Goal: Information Seeking & Learning: Learn about a topic

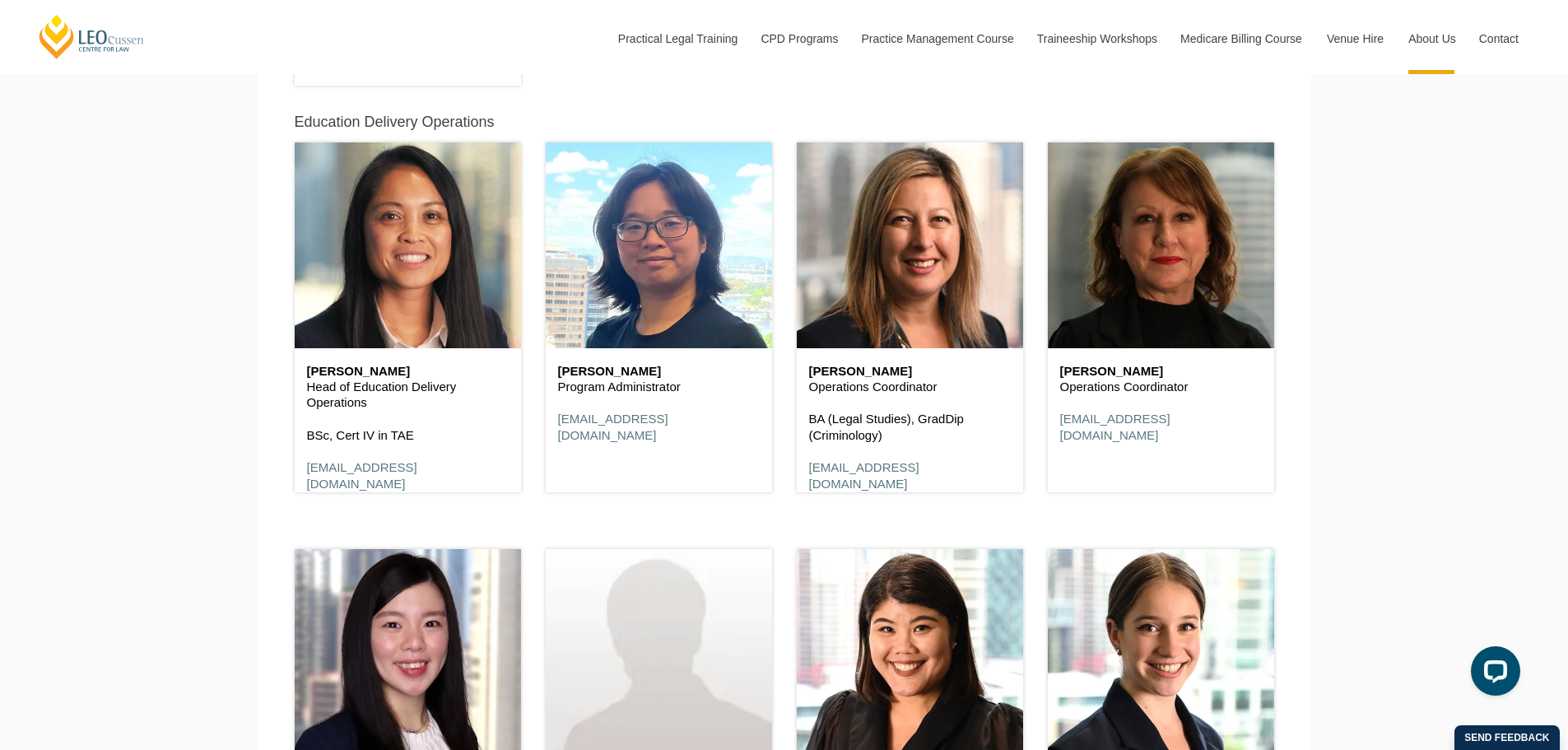
scroll to position [7788, 0]
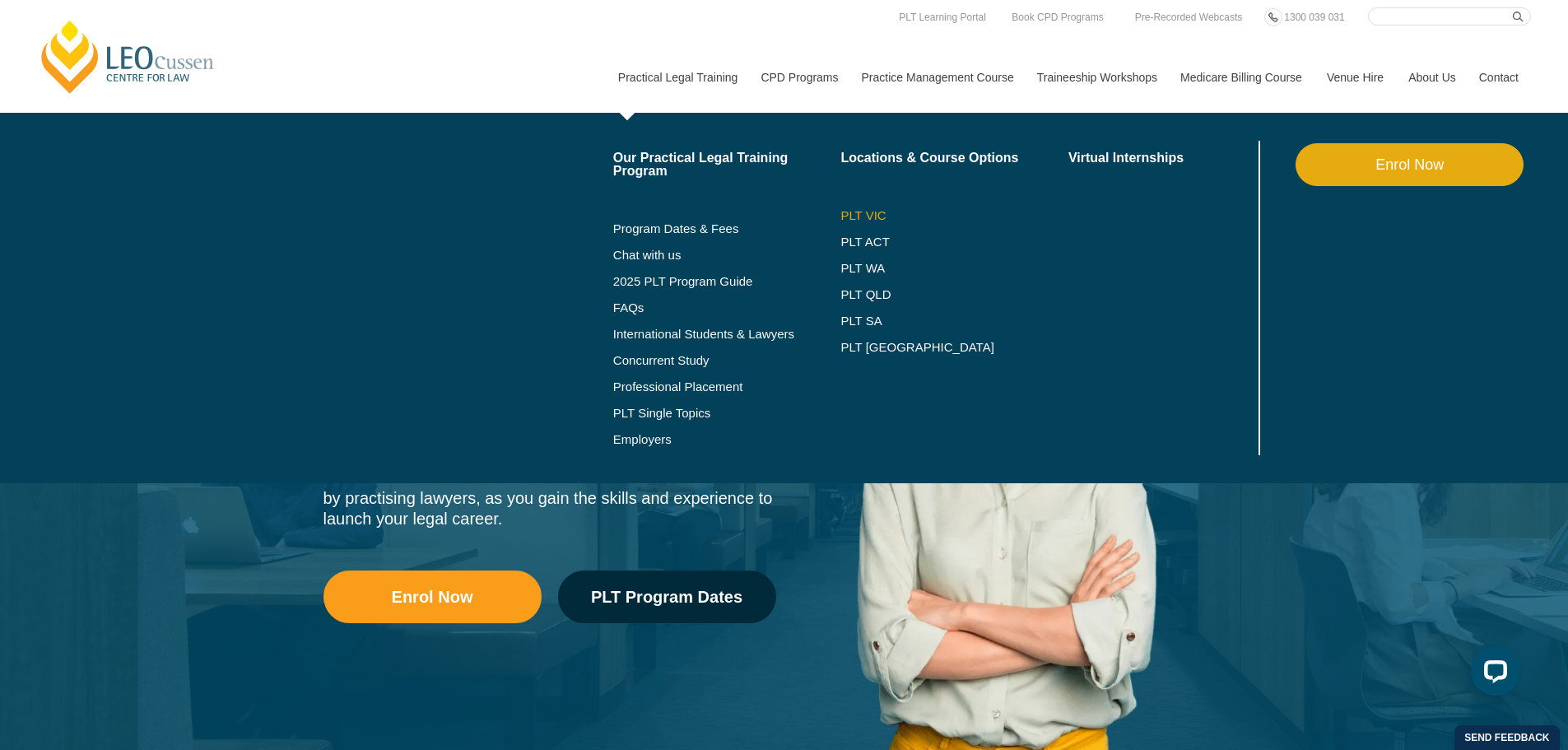
click at [851, 215] on link "PLT VIC" at bounding box center [954, 215] width 228 height 14
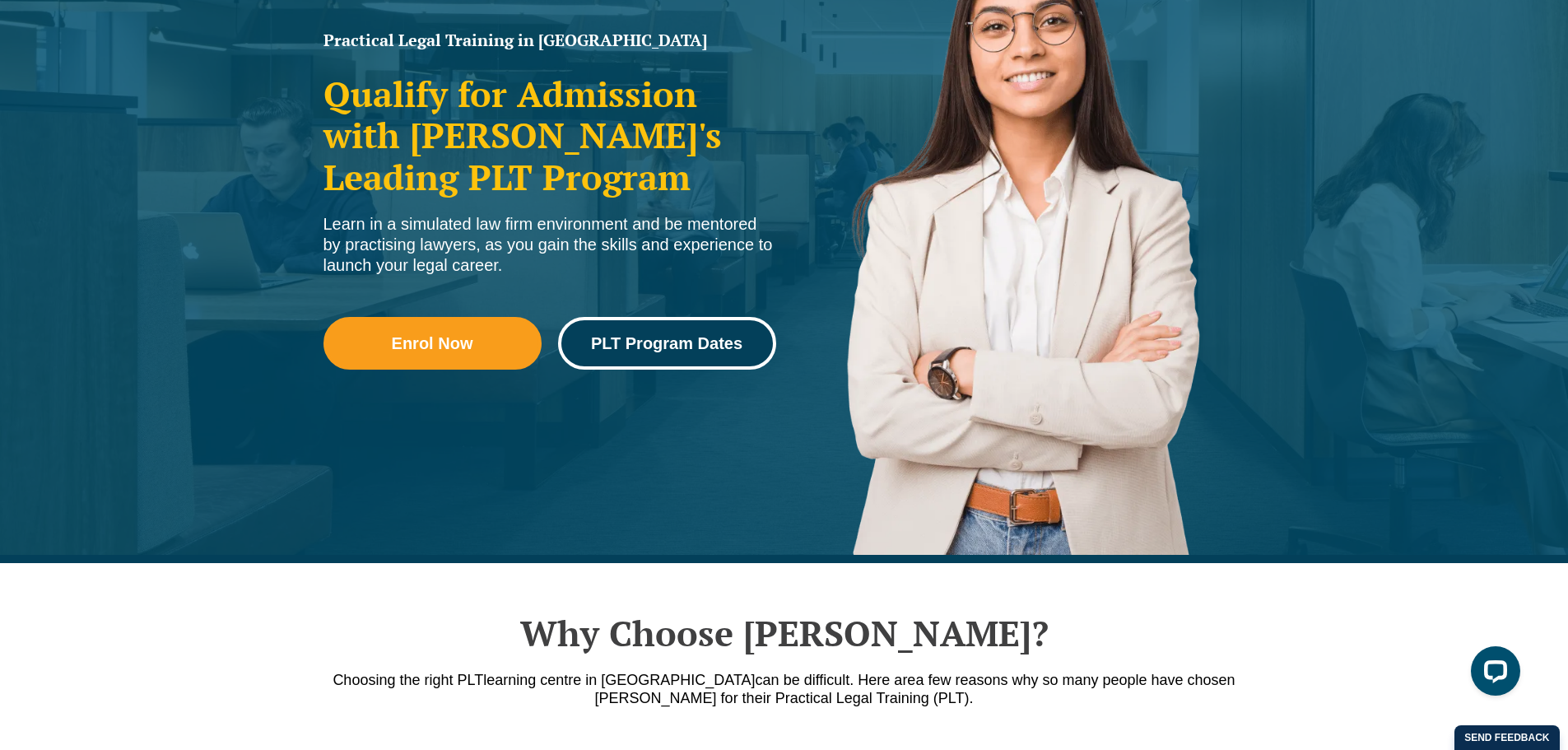
click at [688, 343] on span "PLT Program Dates" at bounding box center [667, 343] width 151 height 16
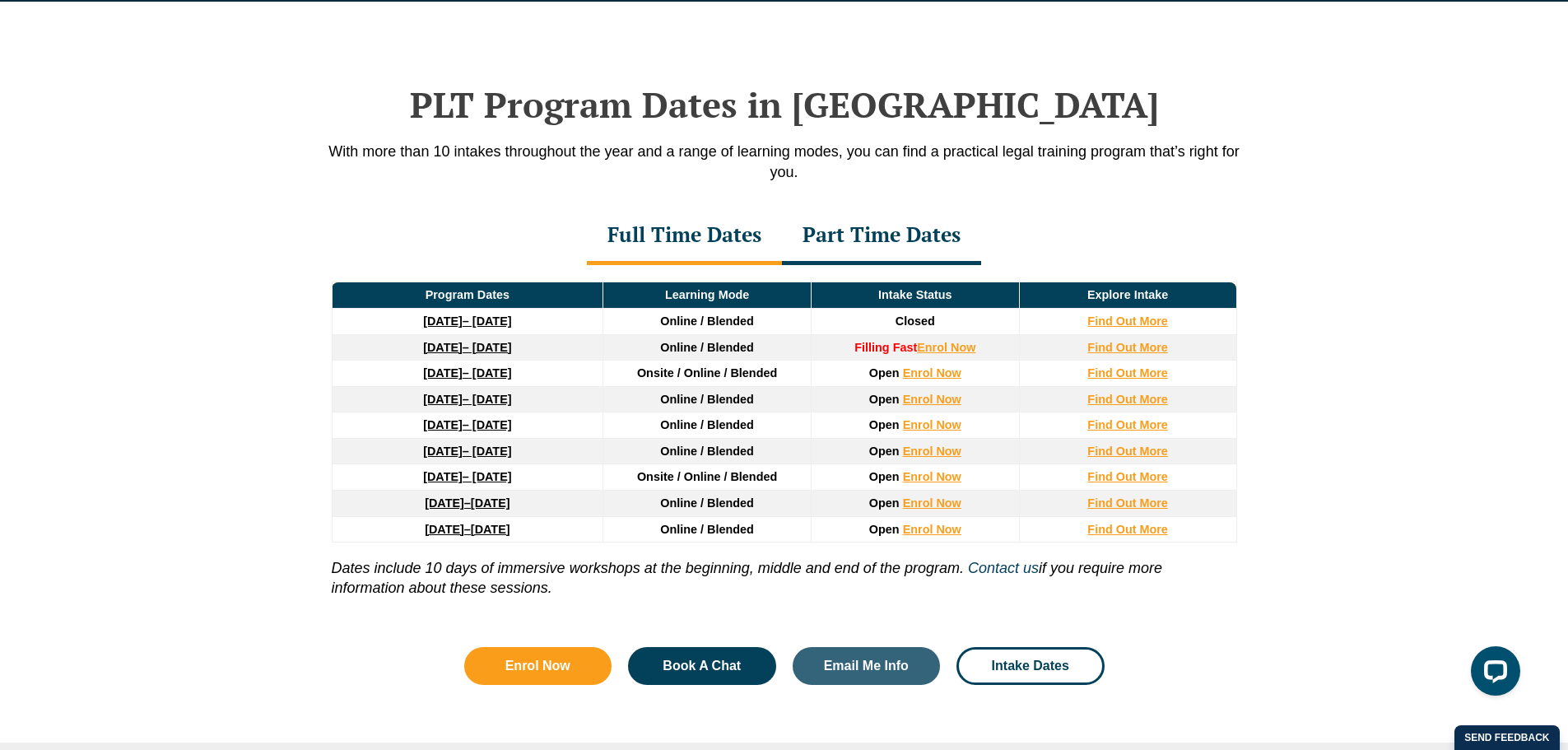
scroll to position [2149, 0]
